Goal: Task Accomplishment & Management: Use online tool/utility

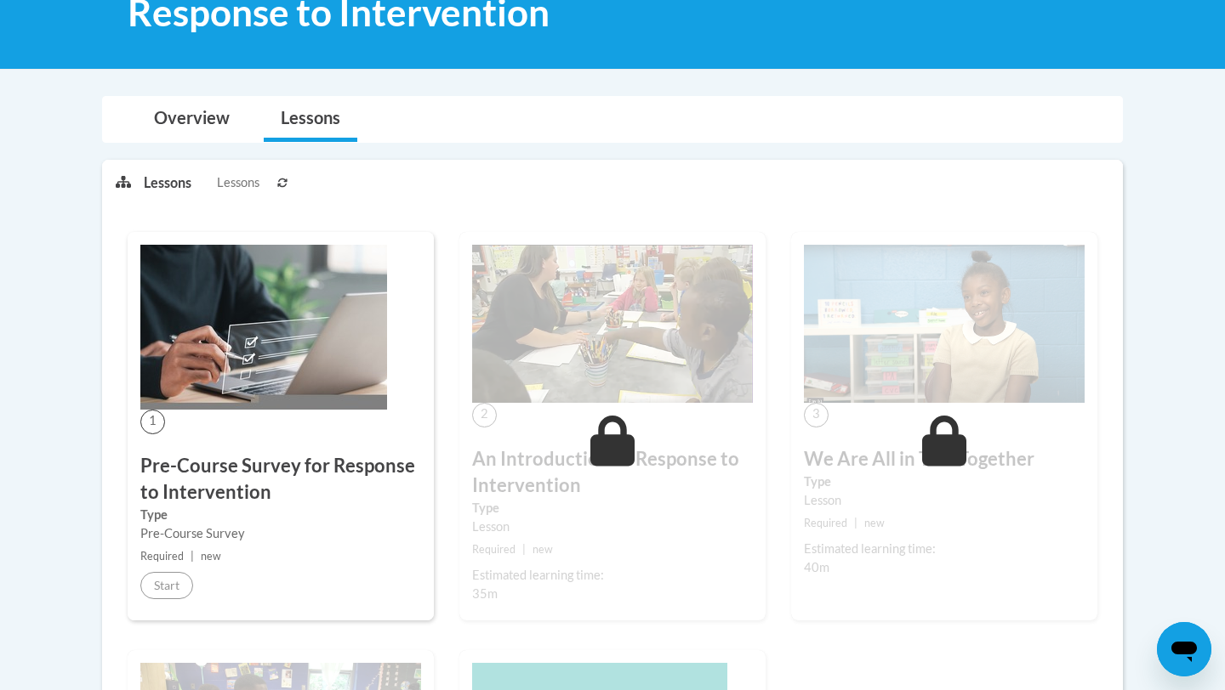
scroll to position [287, 0]
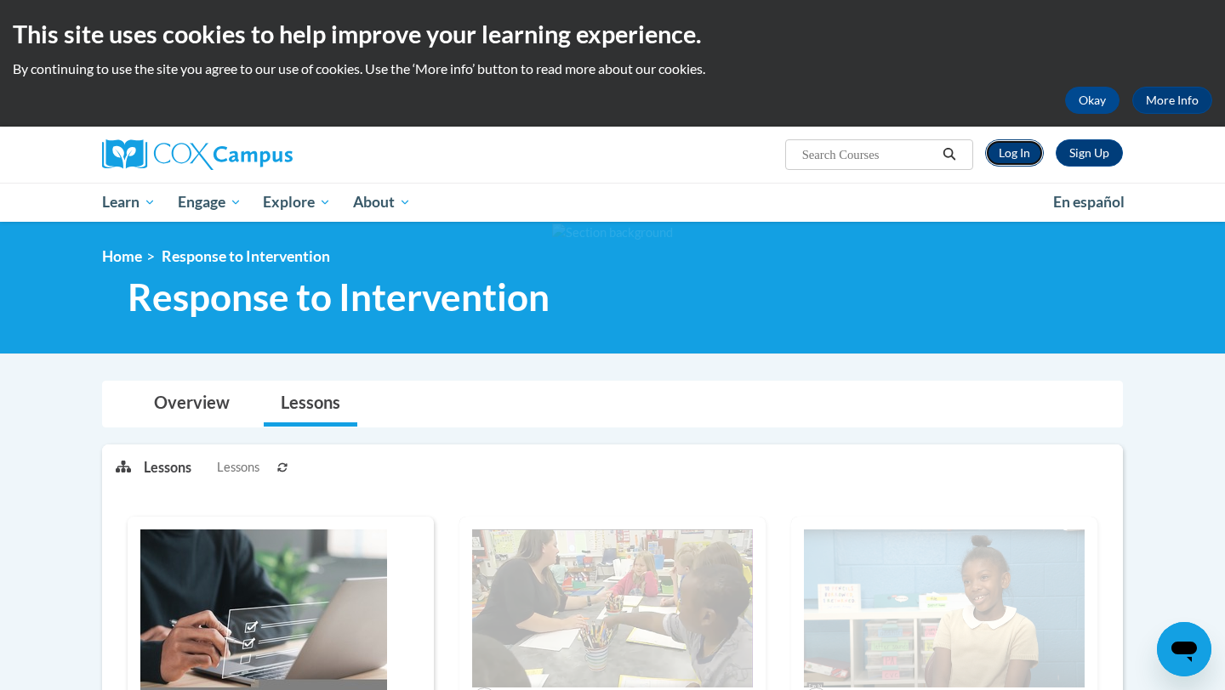
click at [1020, 156] on link "Log In" at bounding box center [1014, 152] width 59 height 27
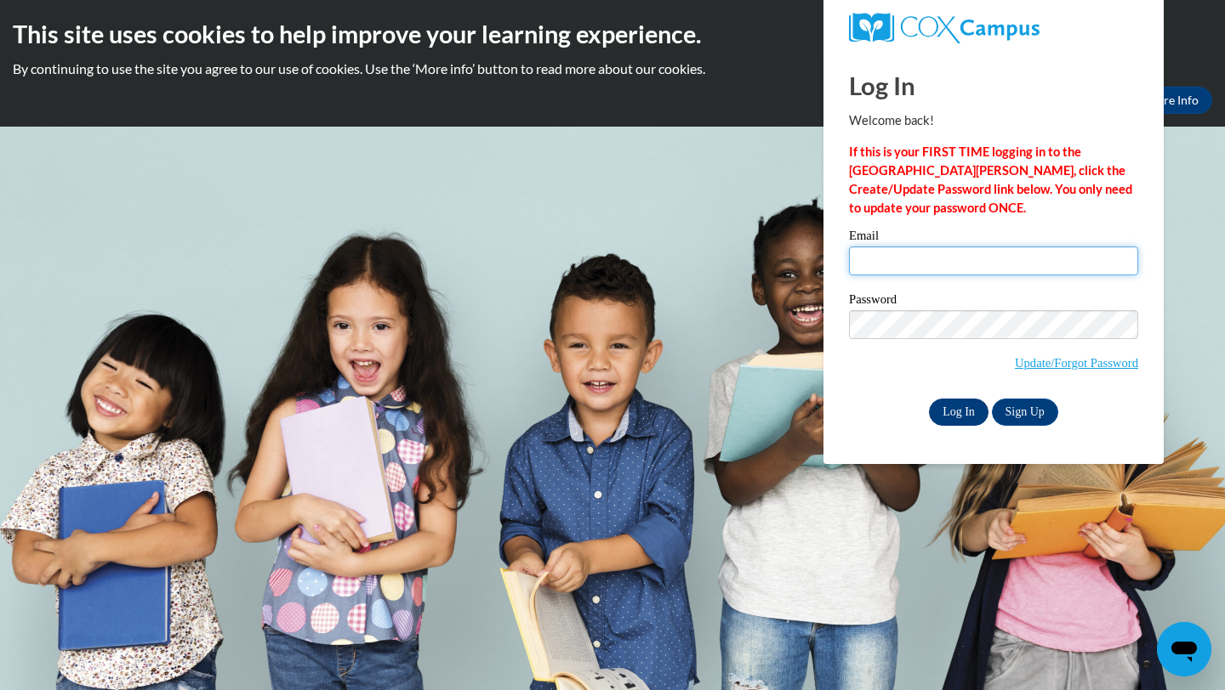
type input "almill4398@ung.edu"
click at [963, 405] on input "Log In" at bounding box center [959, 412] width 60 height 27
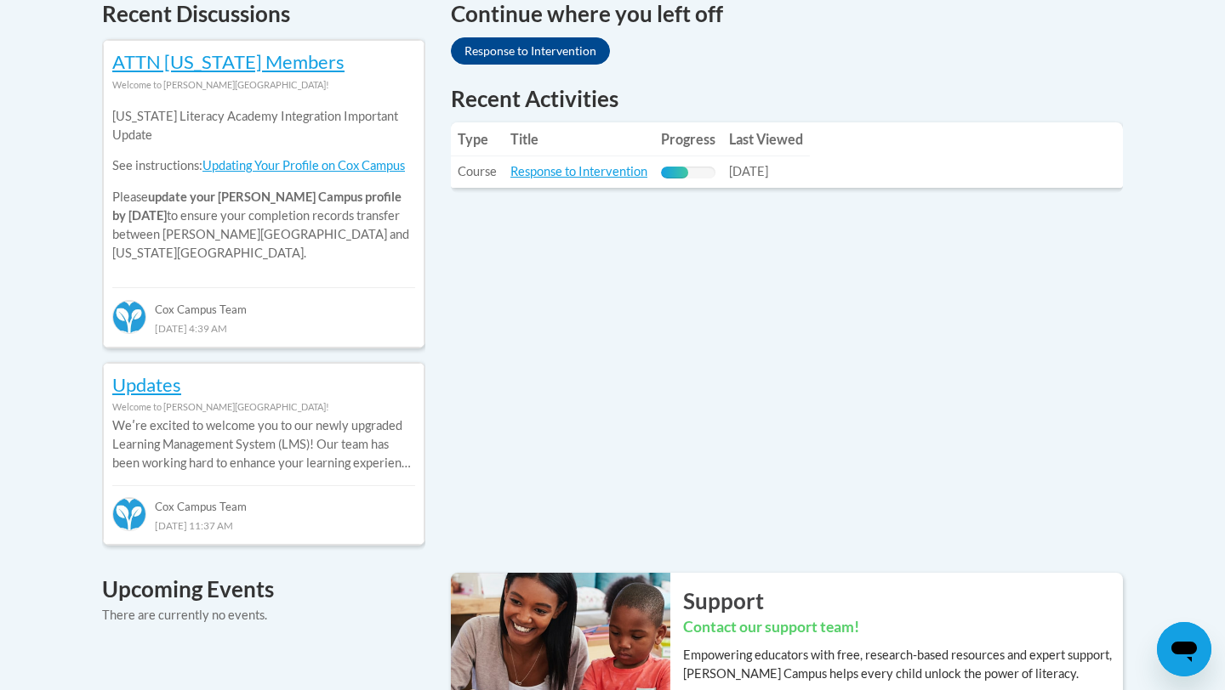
scroll to position [751, 0]
click at [589, 172] on link "Response to Intervention" at bounding box center [578, 172] width 137 height 14
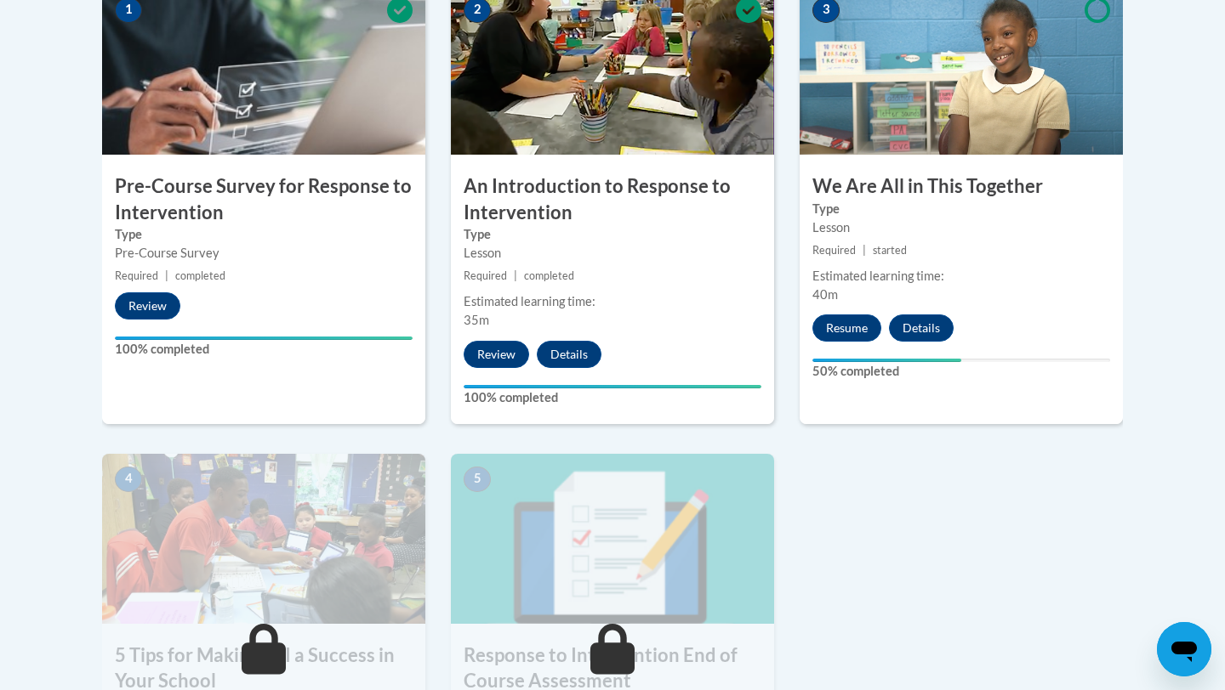
scroll to position [596, 0]
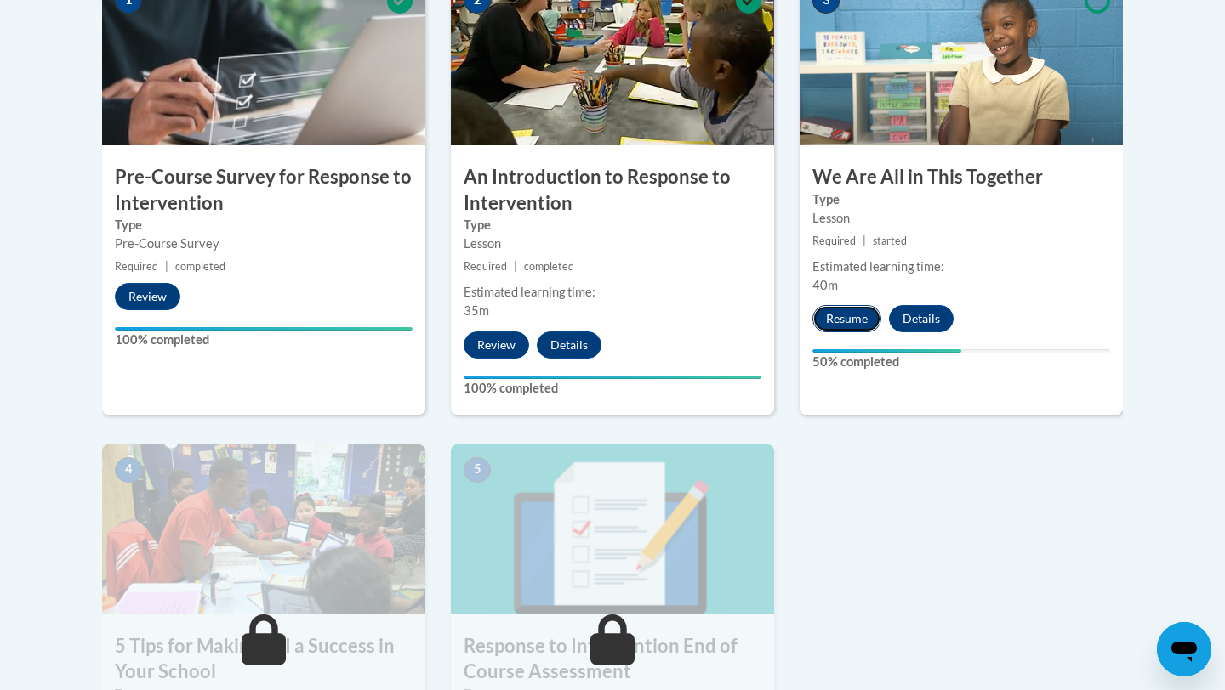
click at [835, 321] on button "Resume" at bounding box center [846, 318] width 69 height 27
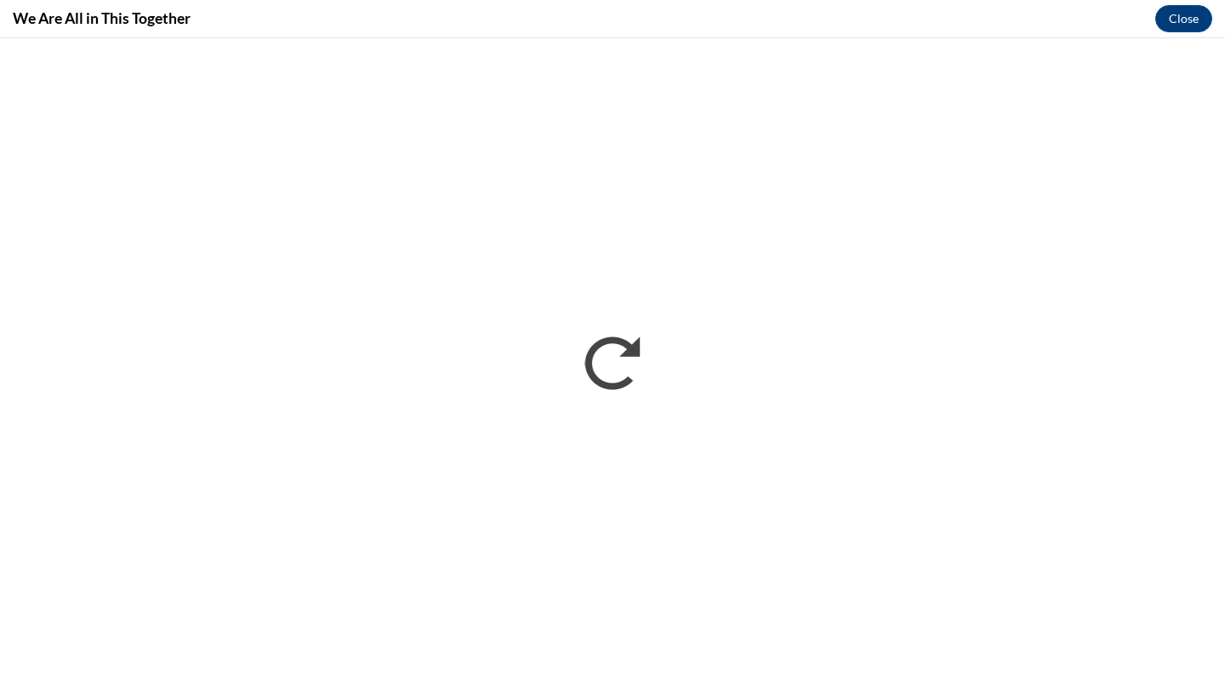
scroll to position [0, 0]
